Goal: Download file/media

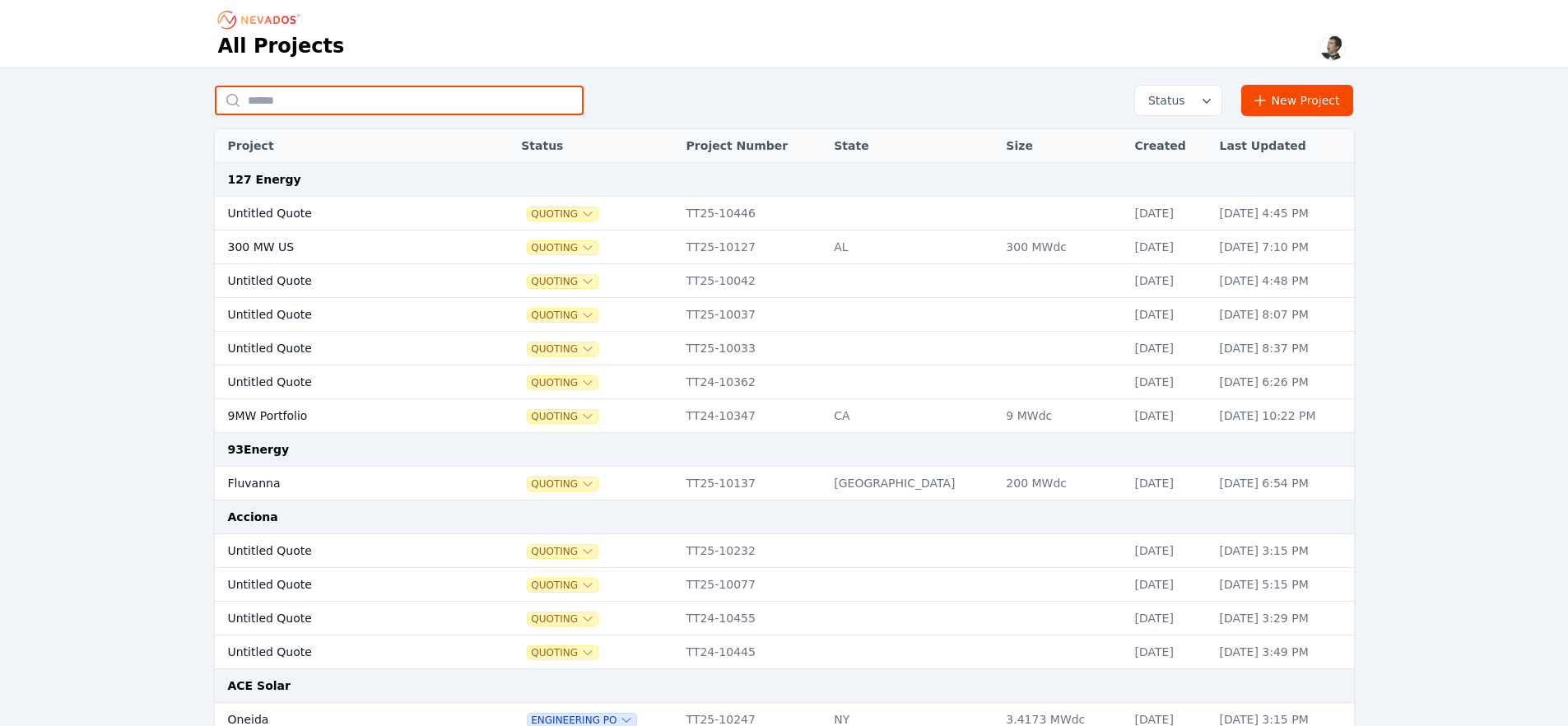
click at [334, 98] on input "text" at bounding box center [399, 100] width 369 height 30
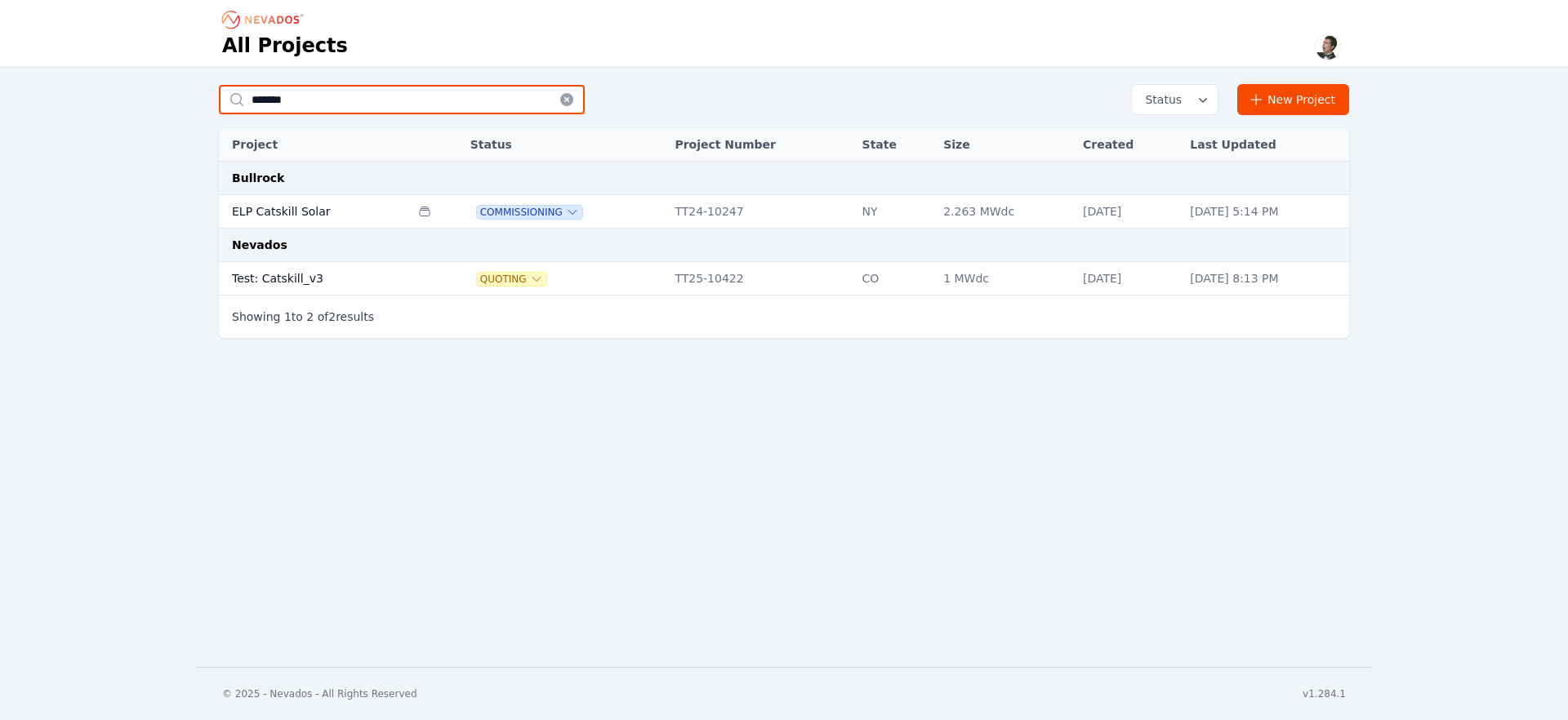
type input "*******"
click at [302, 277] on td "Test: Catskill_v3" at bounding box center [314, 279] width 191 height 33
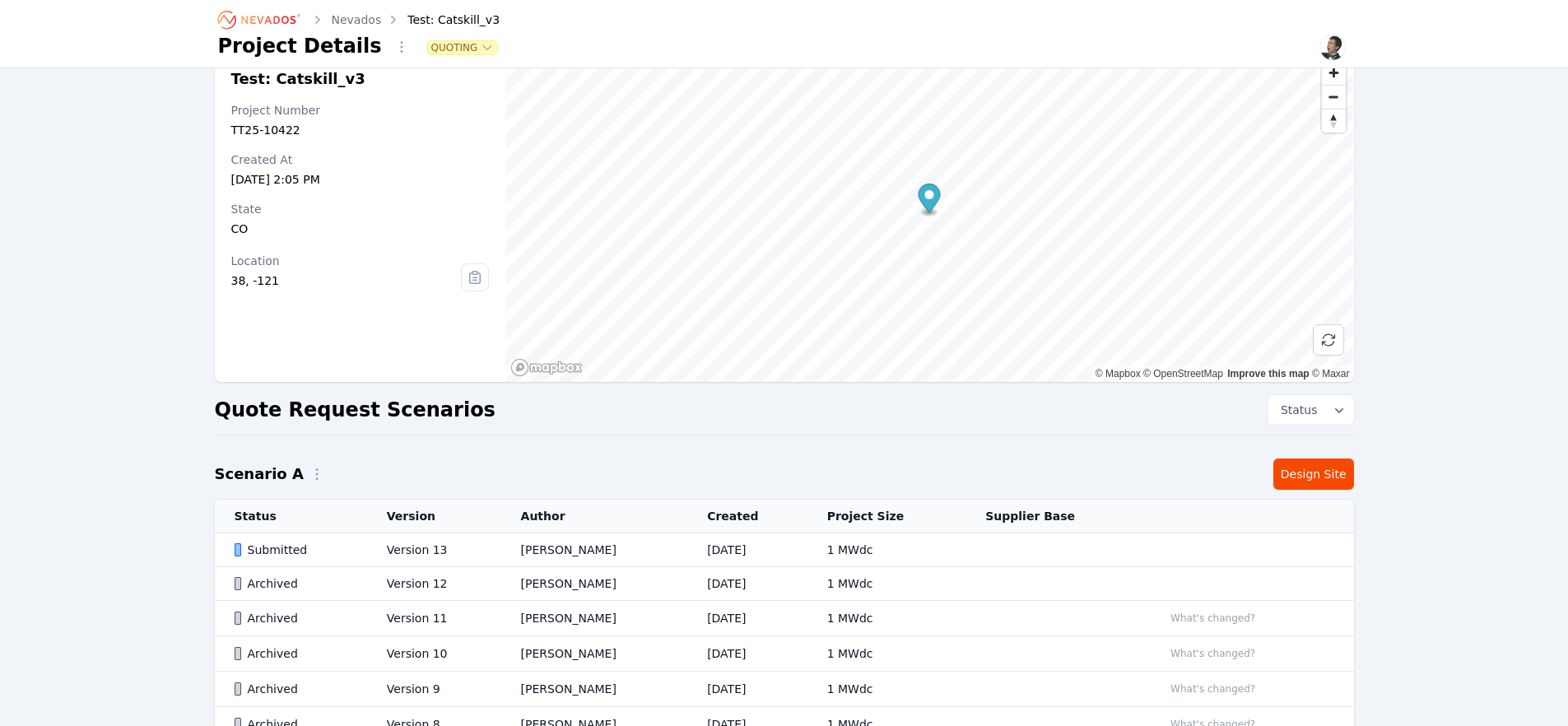
scroll to position [246, 0]
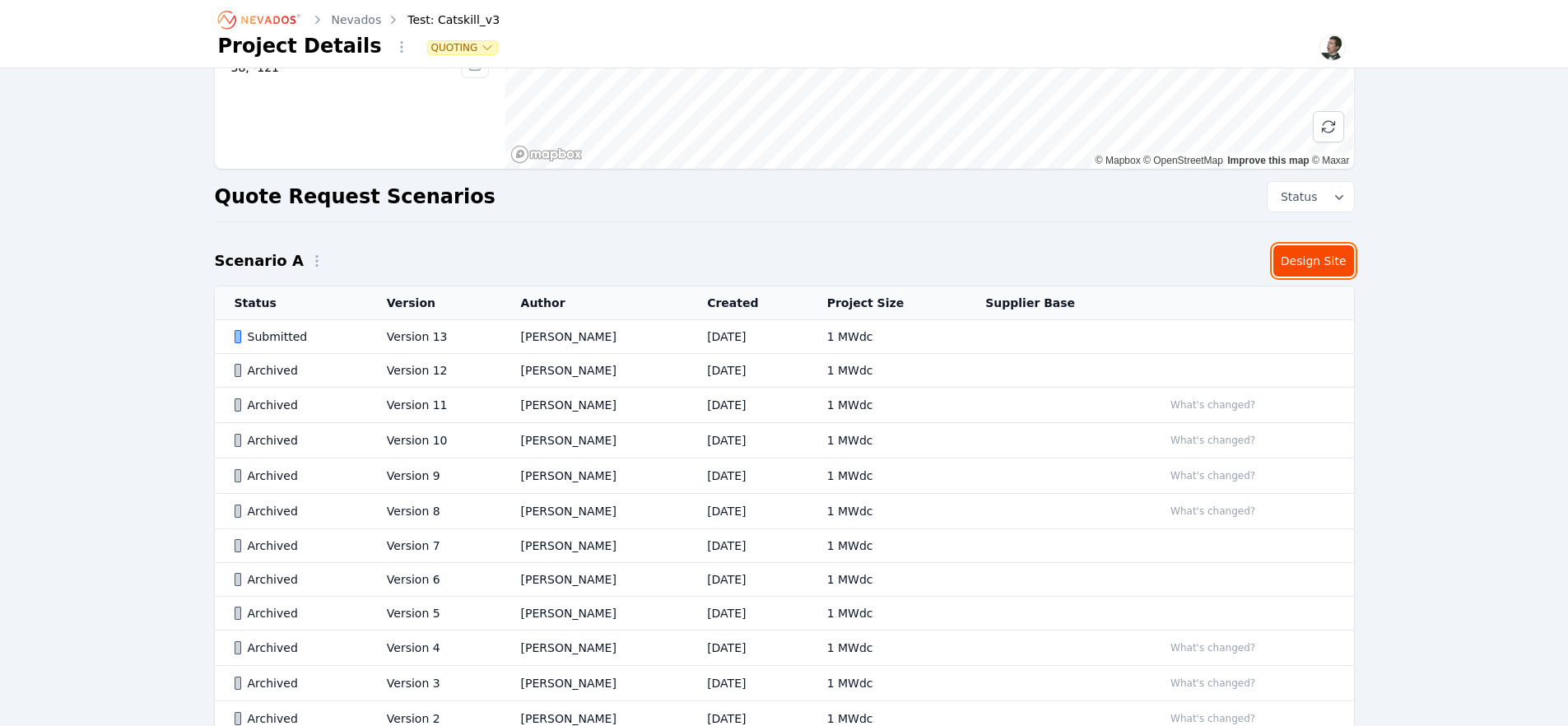
click at [1308, 268] on link "Design Site" at bounding box center [1314, 261] width 81 height 31
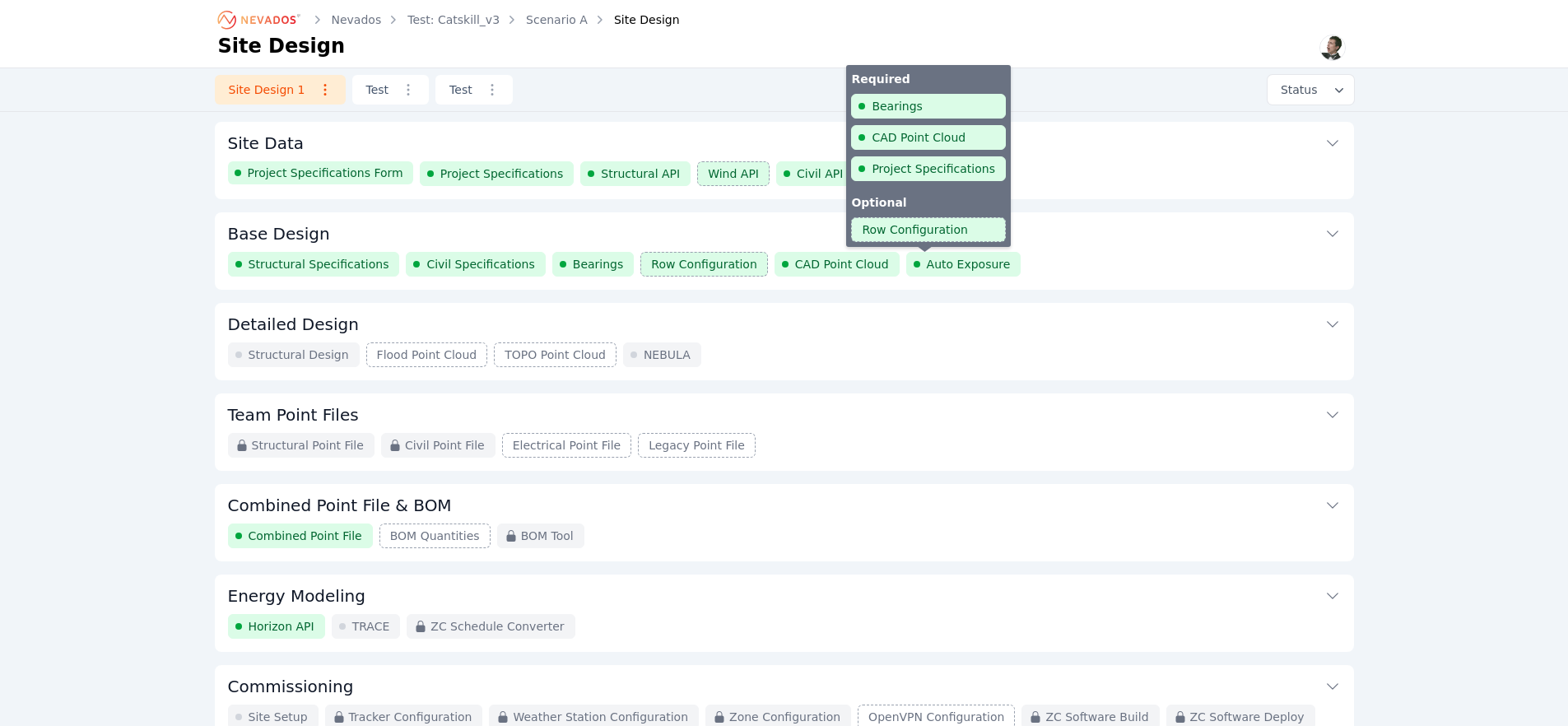
click at [1069, 252] on div "Structural Specifications Civil Specifications Bearings Row Configuration CAD P…" at bounding box center [784, 265] width 1113 height 24
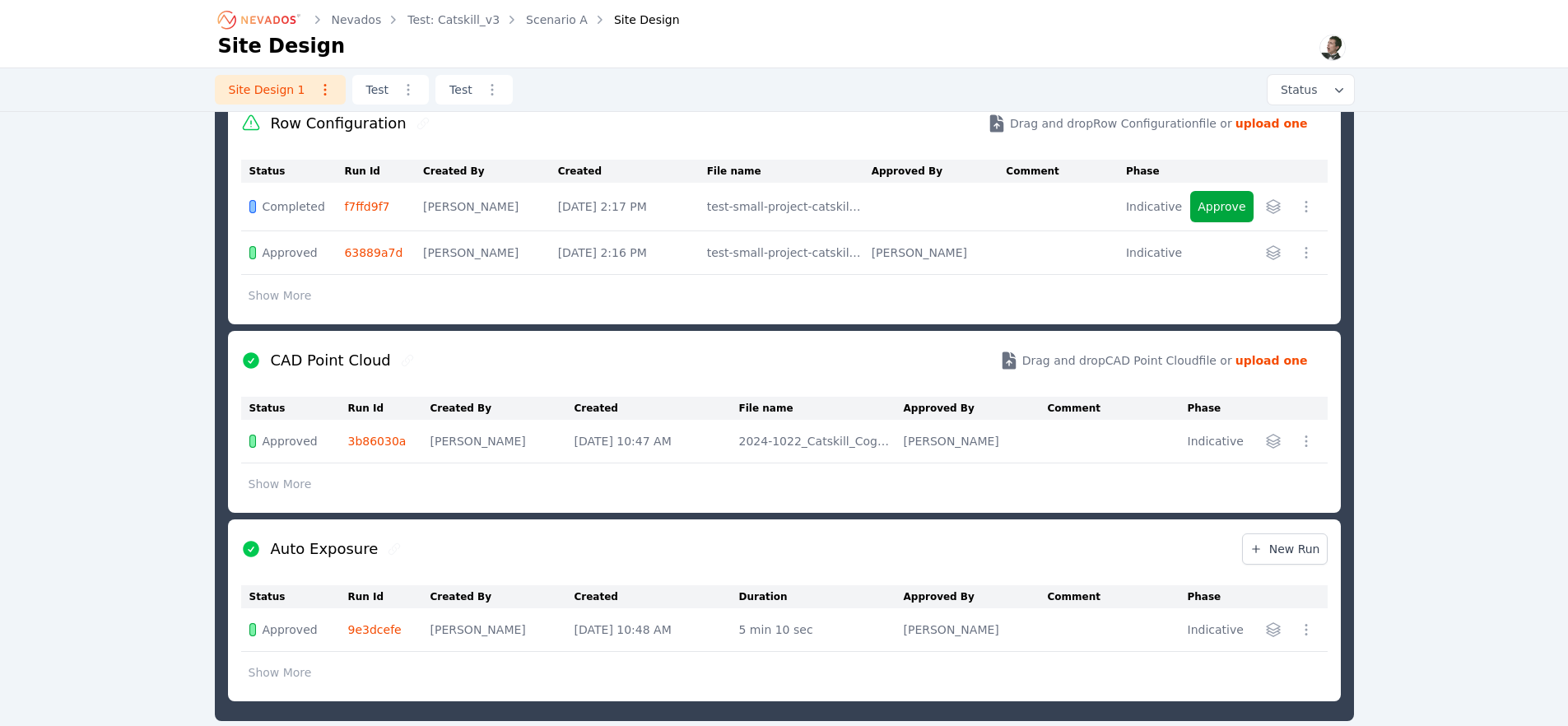
scroll to position [885, 0]
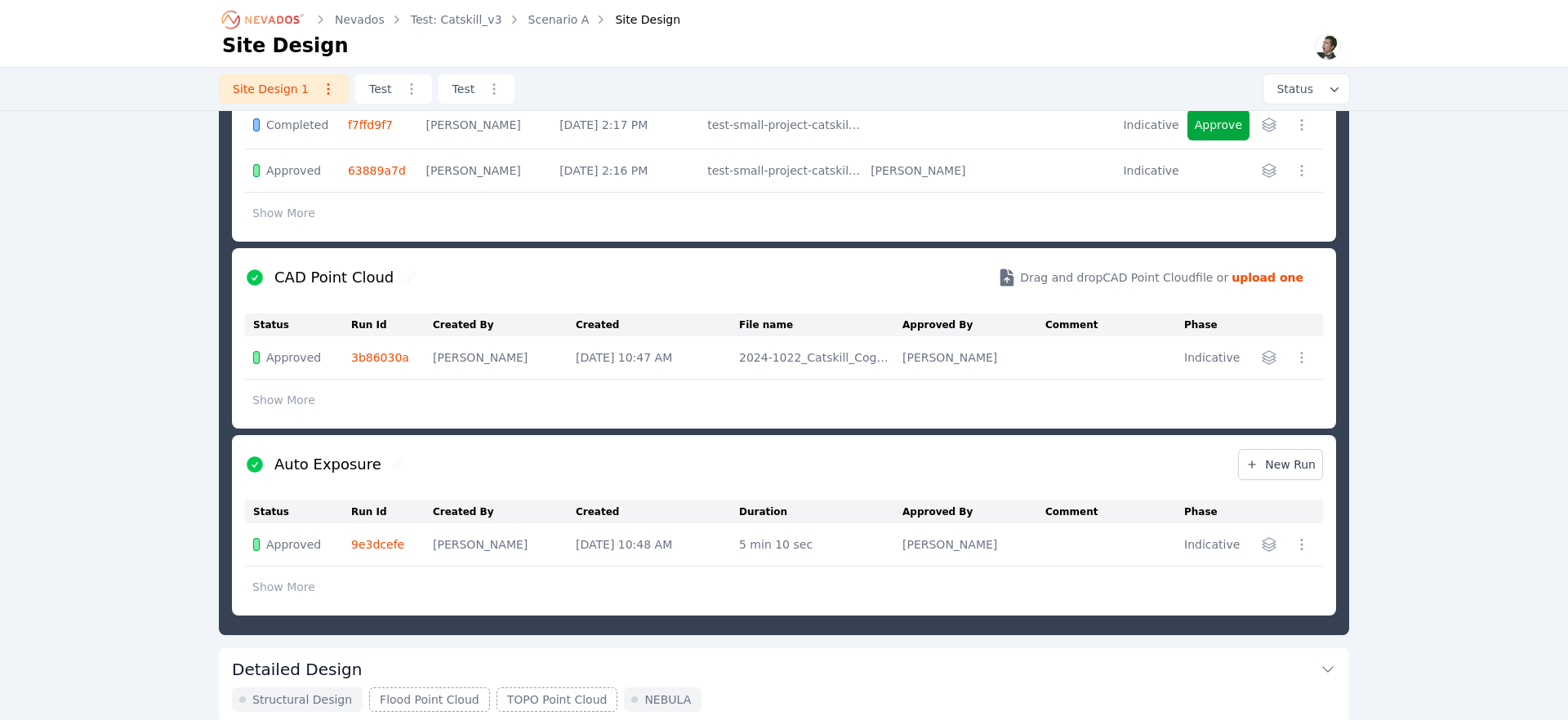
click at [1303, 546] on icon "button" at bounding box center [1302, 545] width 17 height 17
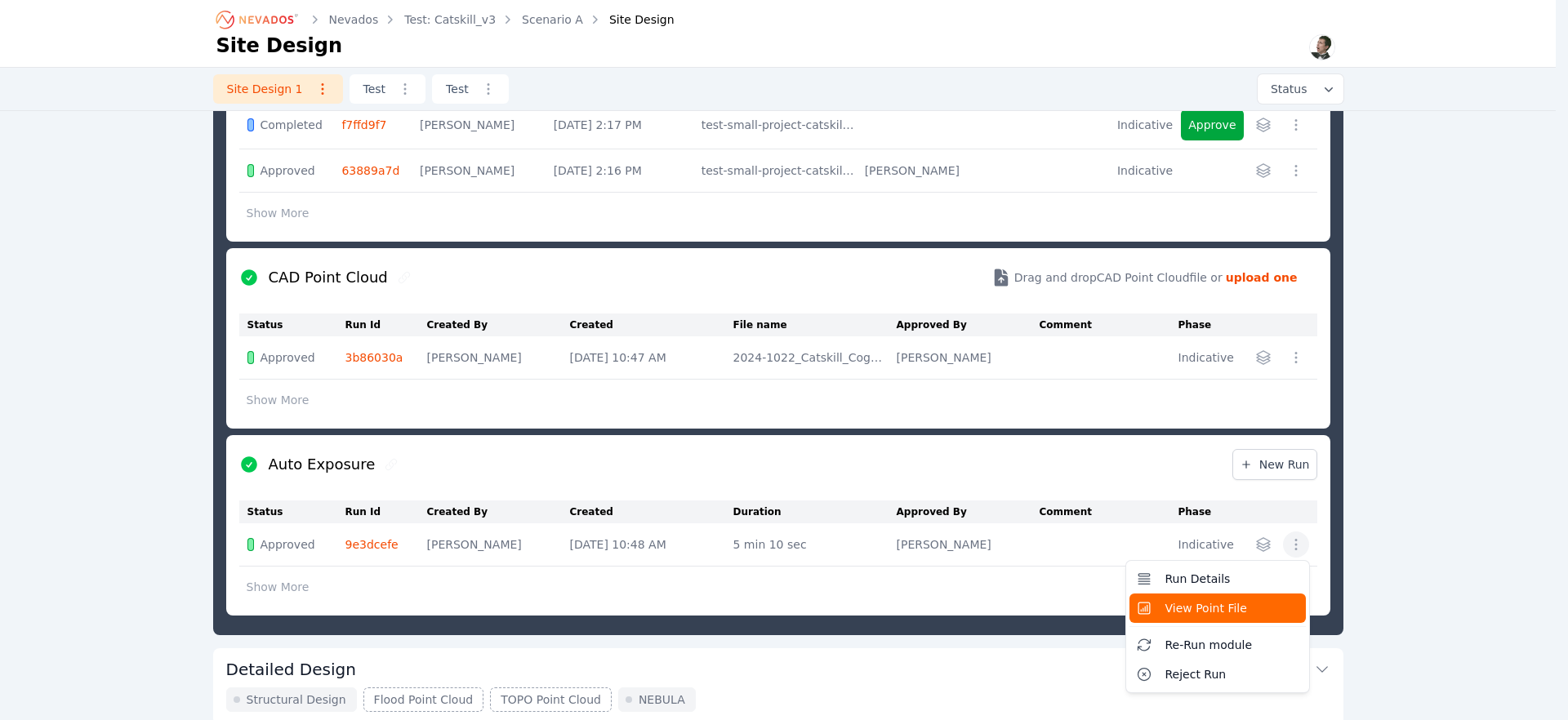
click at [1210, 610] on span "View Point File" at bounding box center [1206, 608] width 82 height 17
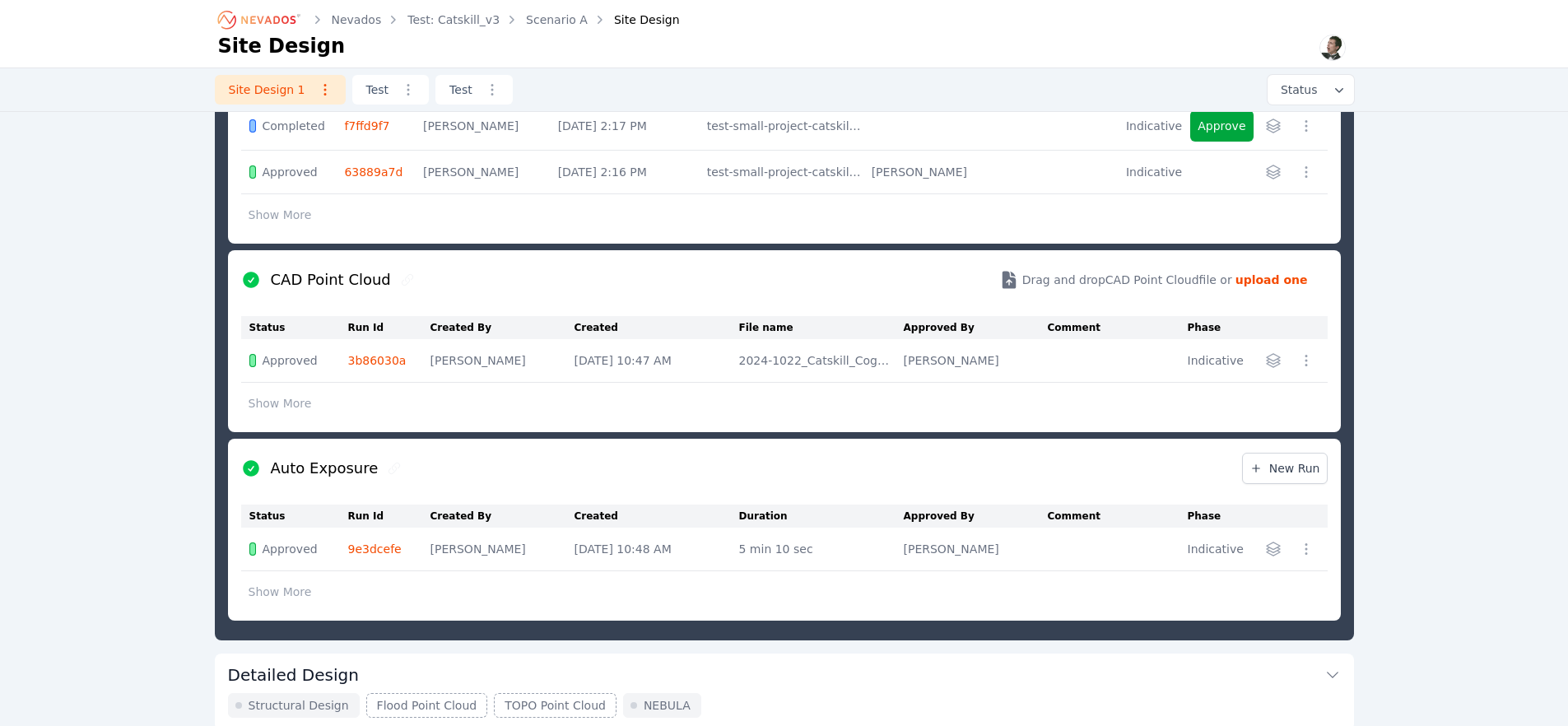
scroll to position [89, 0]
